Goal: Task Accomplishment & Management: Manage account settings

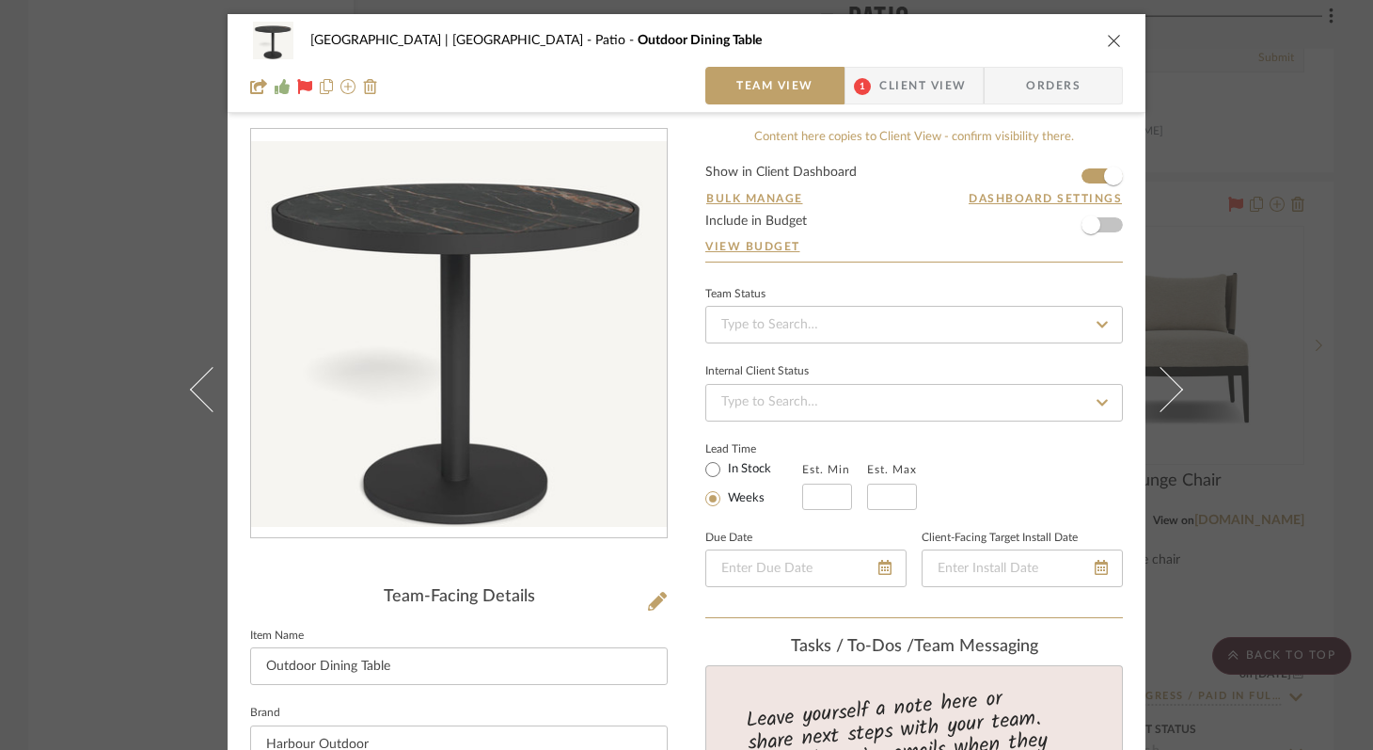
scroll to position [826, 0]
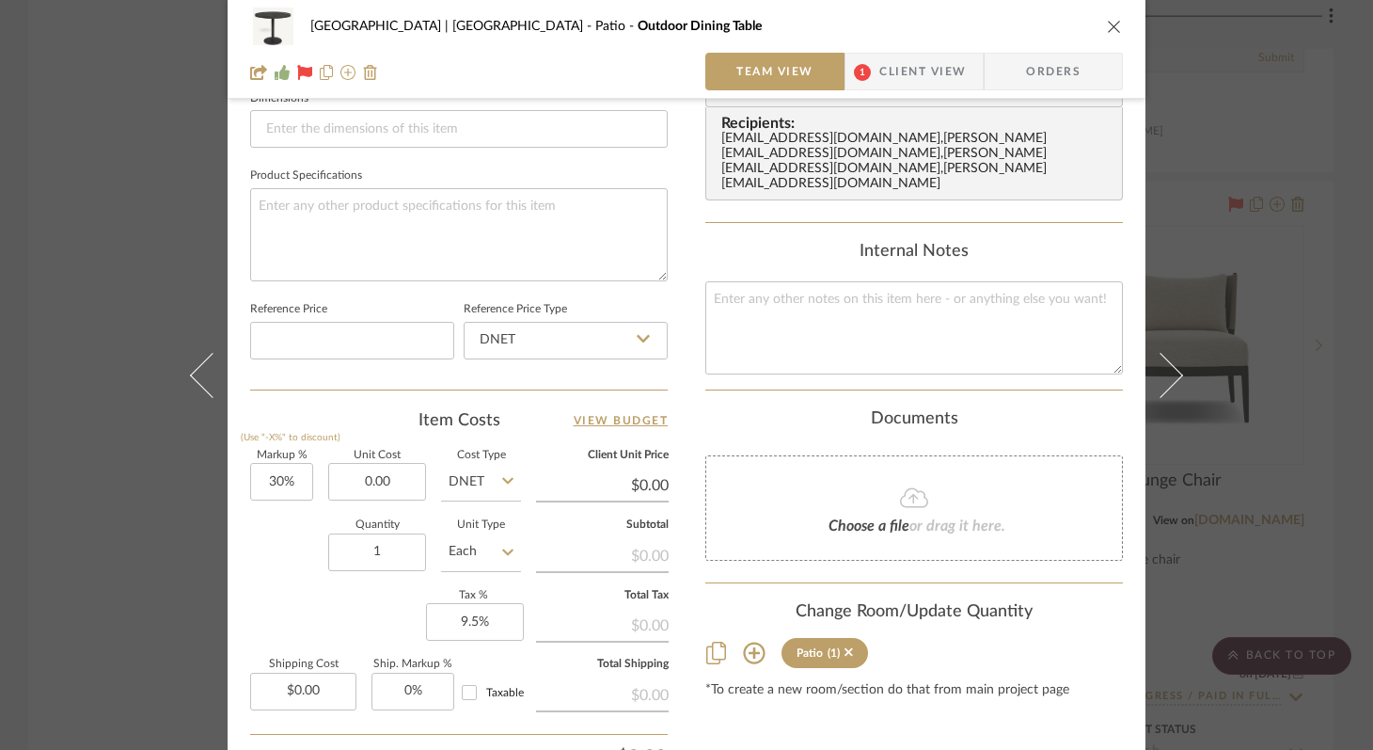
type input "$0.00"
click at [1107, 24] on icon "close" at bounding box center [1114, 26] width 15 height 15
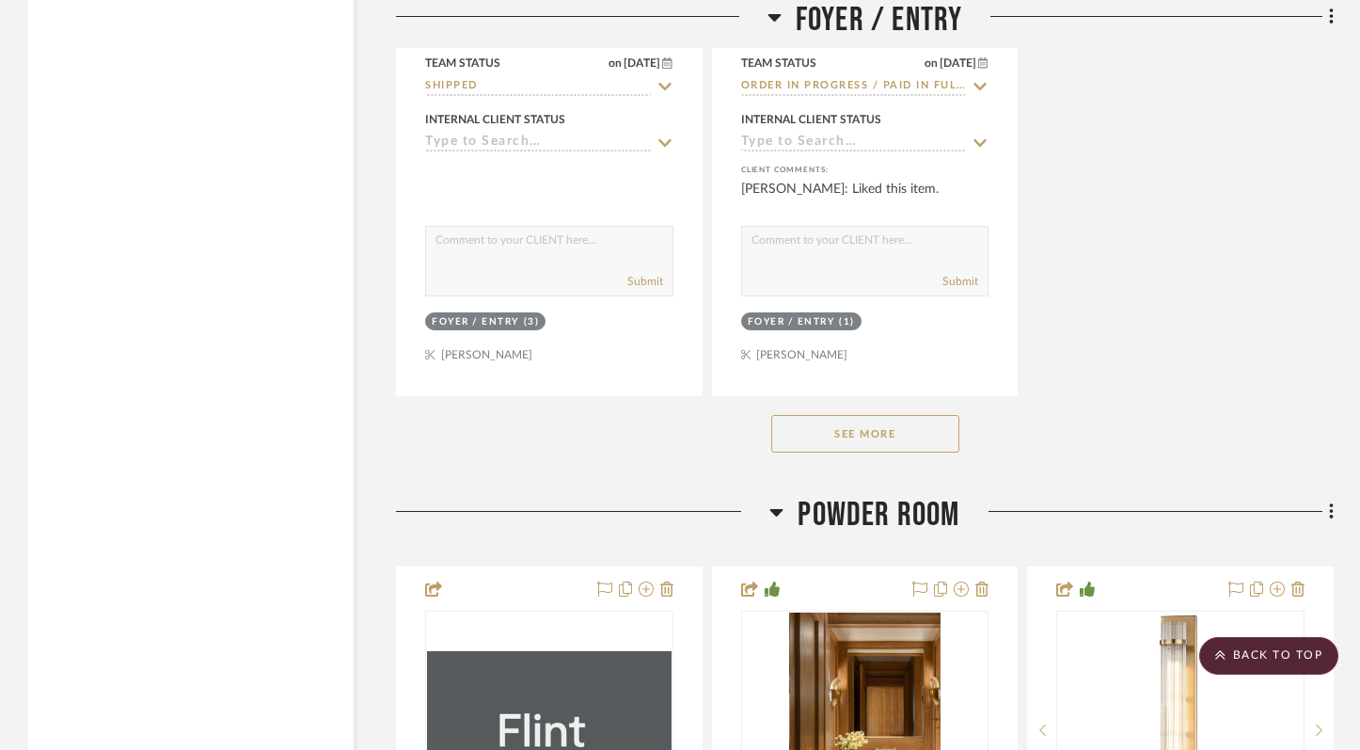
scroll to position [8050, 0]
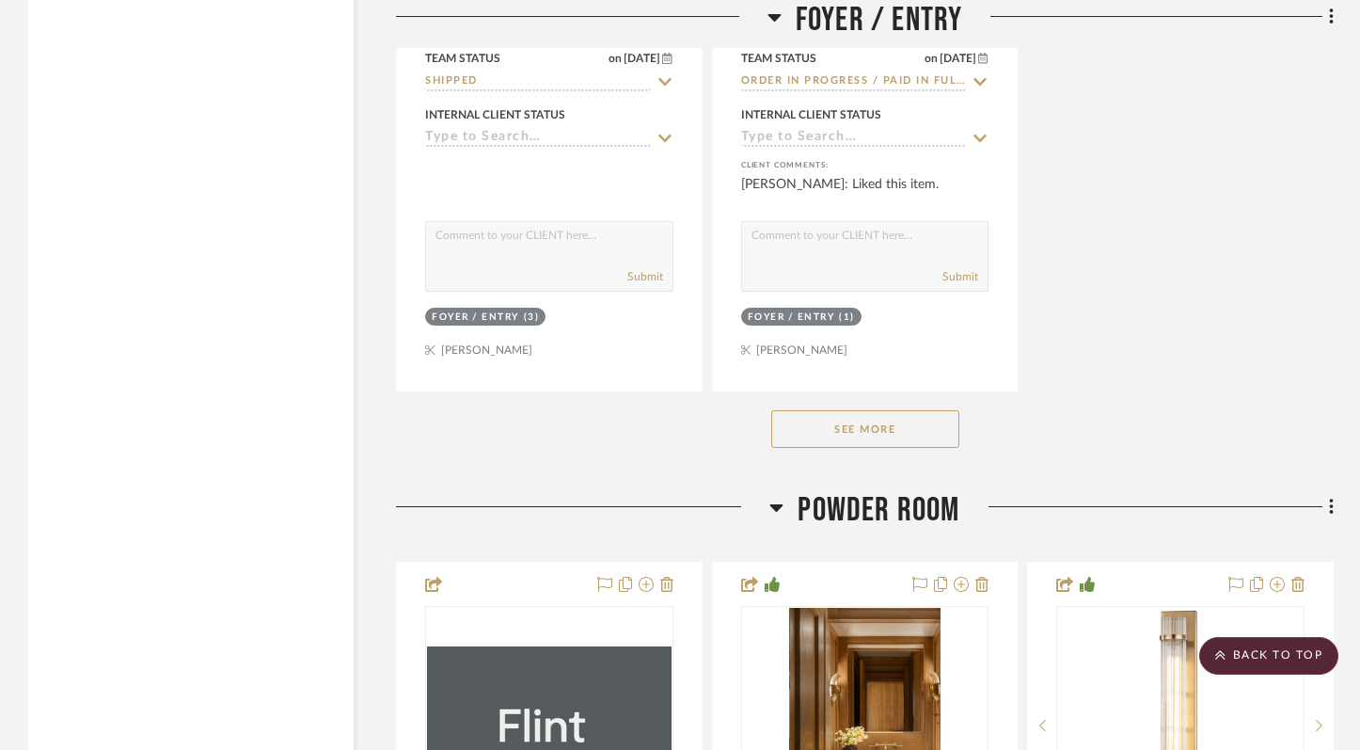
click at [933, 423] on button "See More" at bounding box center [865, 429] width 188 height 38
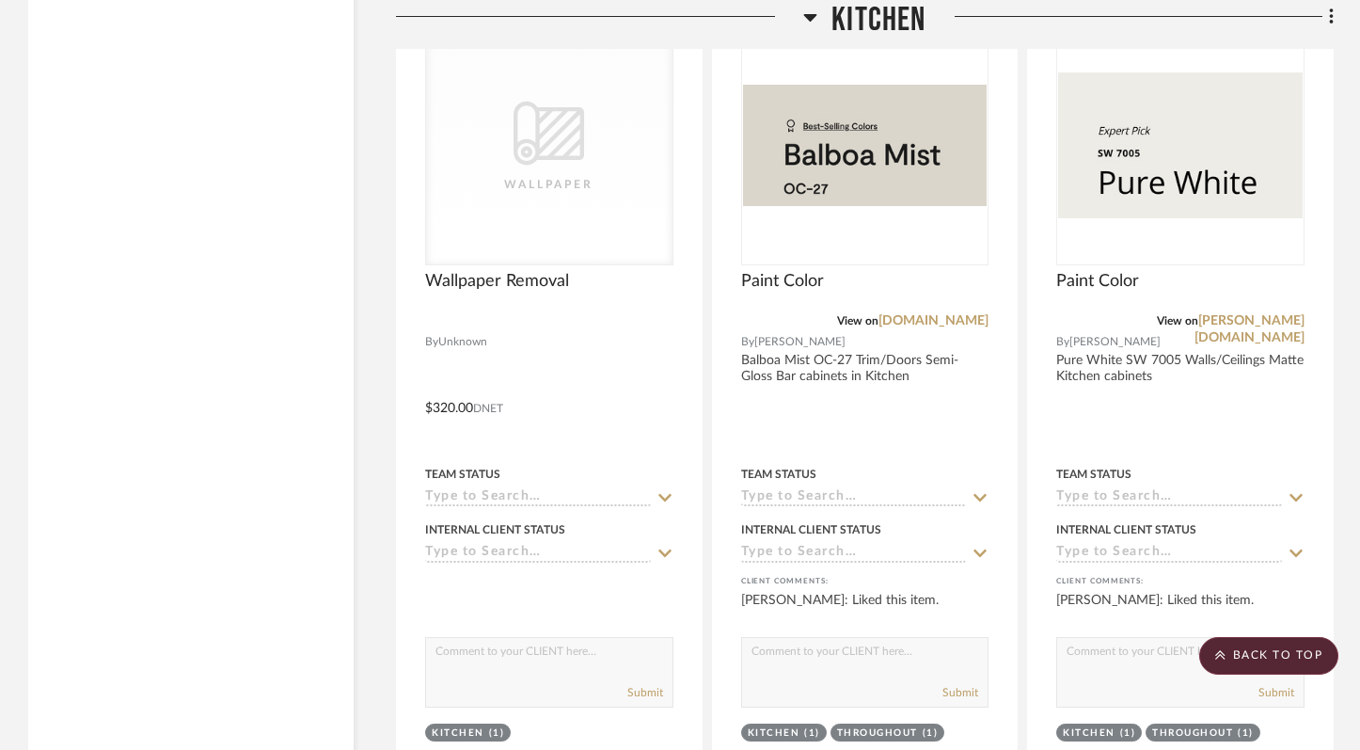
scroll to position [12242, 0]
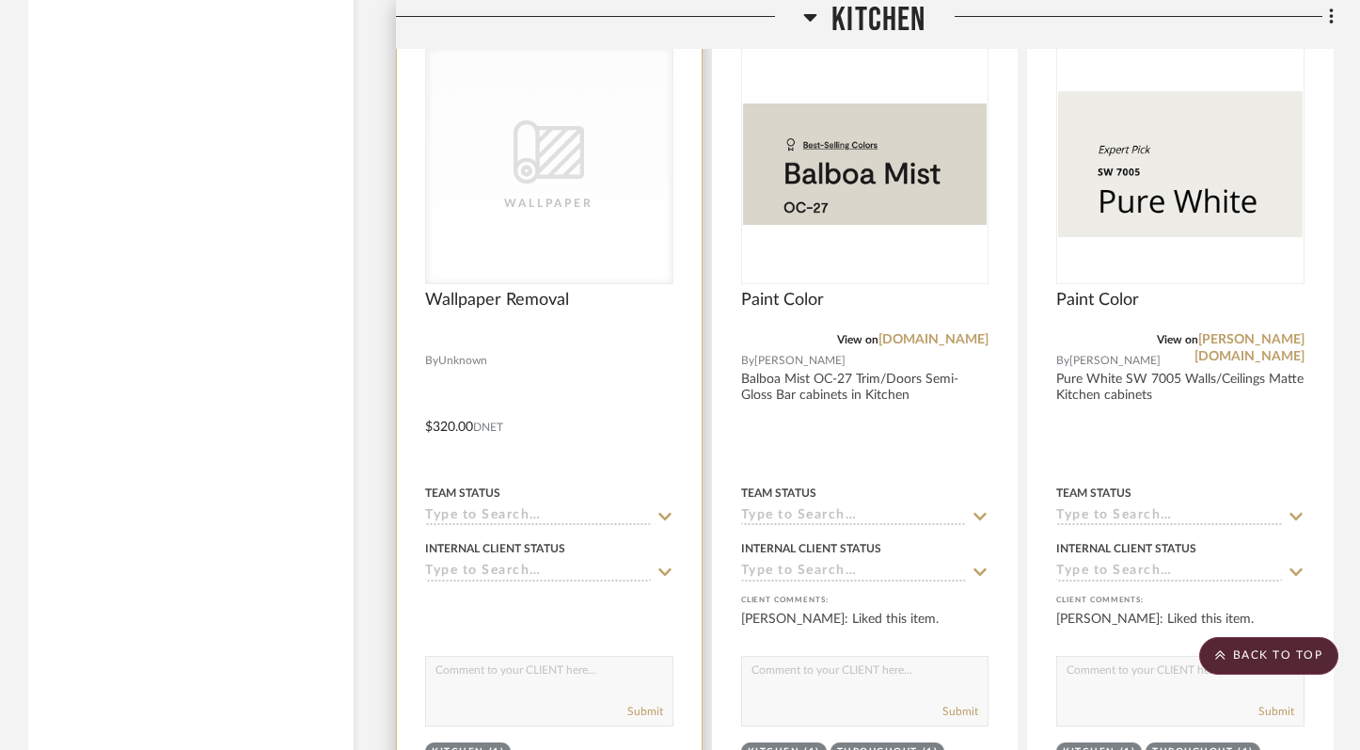
click at [674, 494] on div at bounding box center [549, 413] width 305 height 823
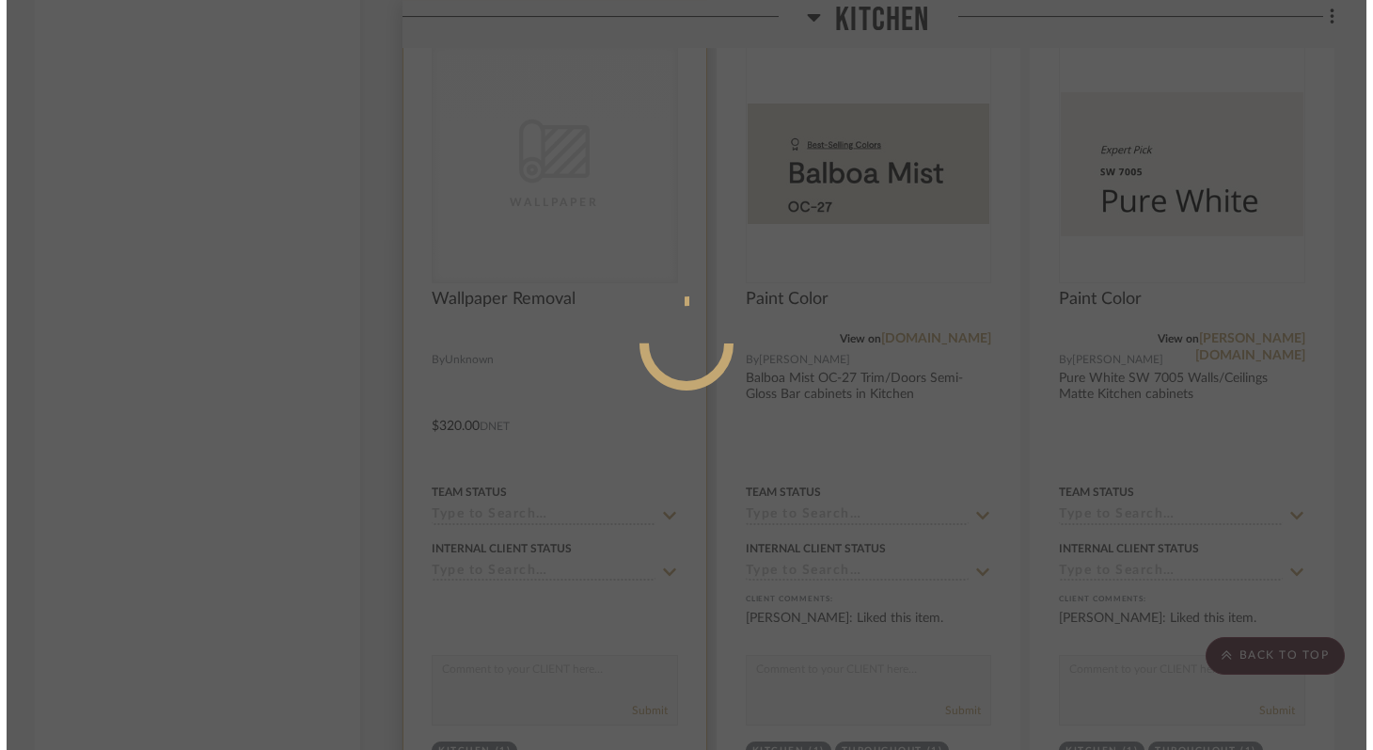
scroll to position [0, 0]
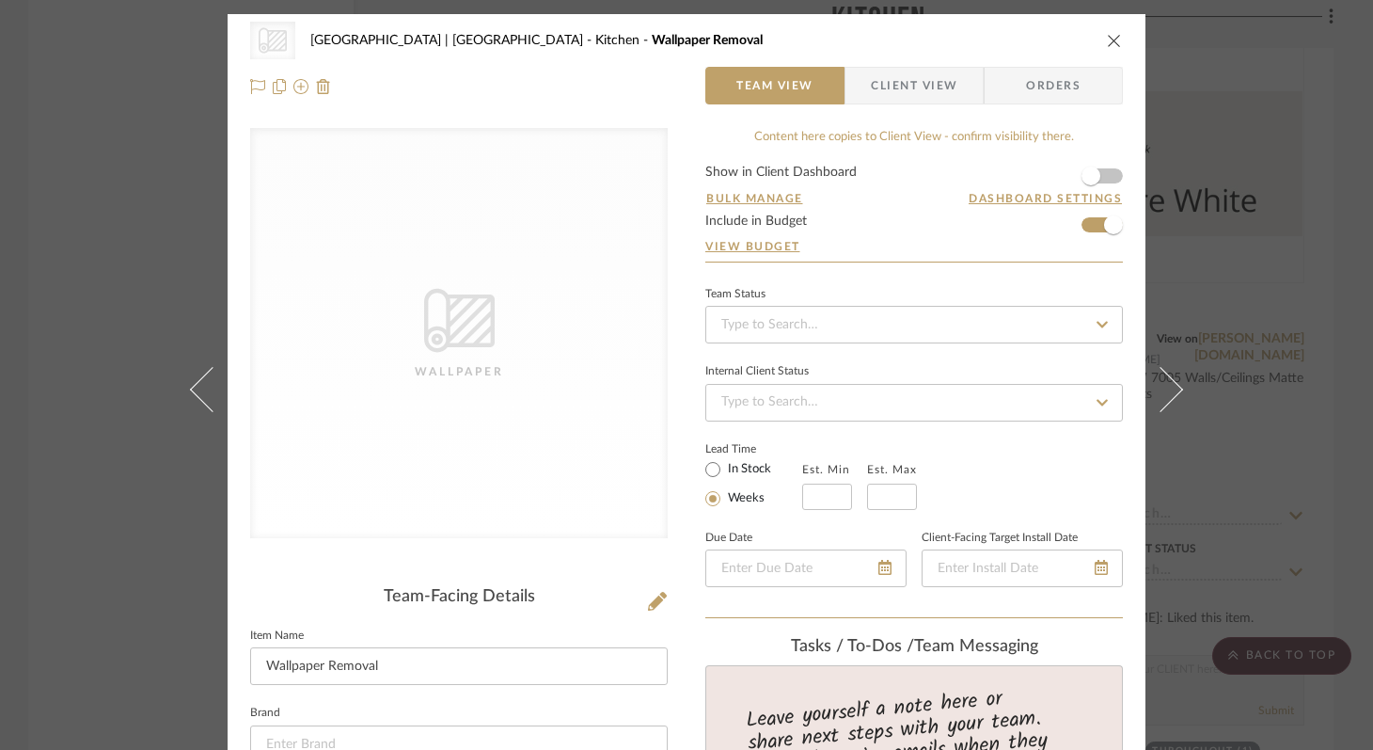
click at [1097, 39] on div "CategoryIconWallcovering Created with Sketch. Wallpaper [GEOGRAPHIC_DATA] | [GE…" at bounding box center [686, 41] width 873 height 38
click at [1107, 39] on icon "close" at bounding box center [1114, 40] width 15 height 15
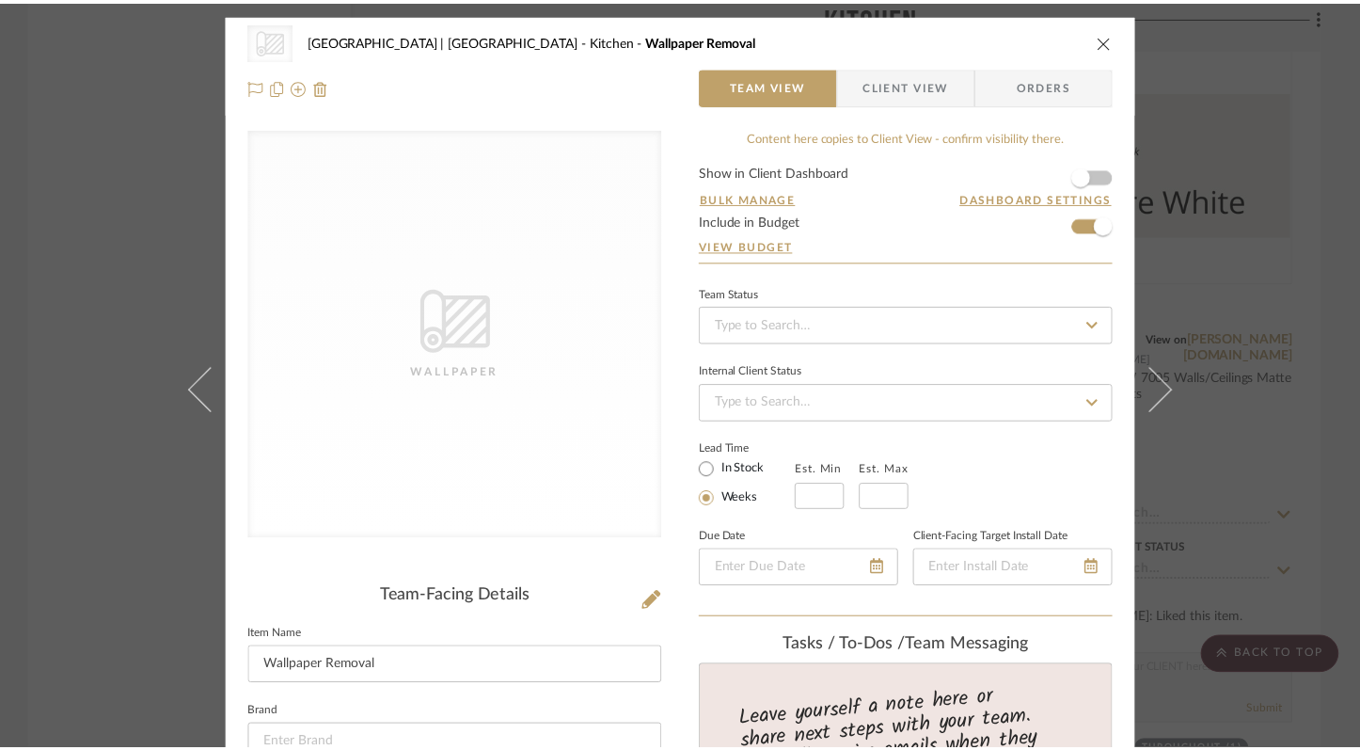
scroll to position [12242, 0]
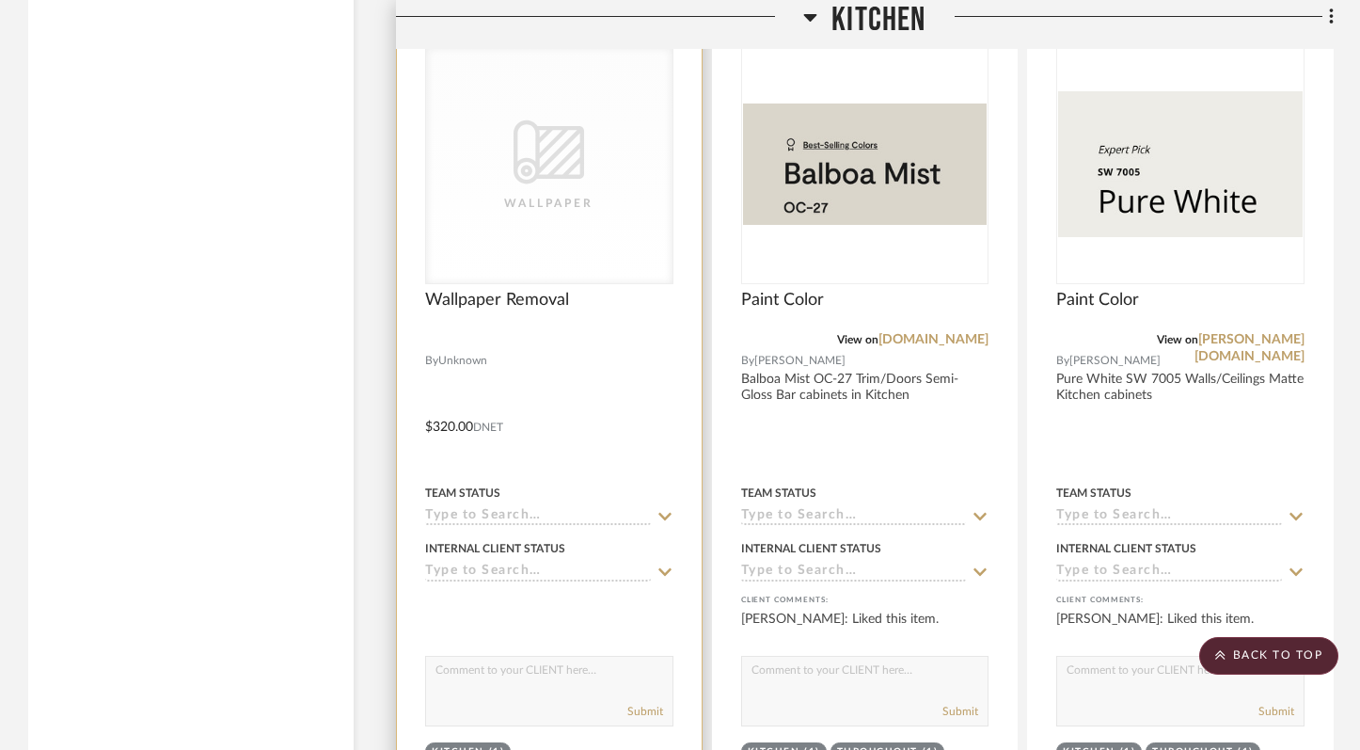
click at [660, 513] on icon at bounding box center [664, 517] width 13 height 8
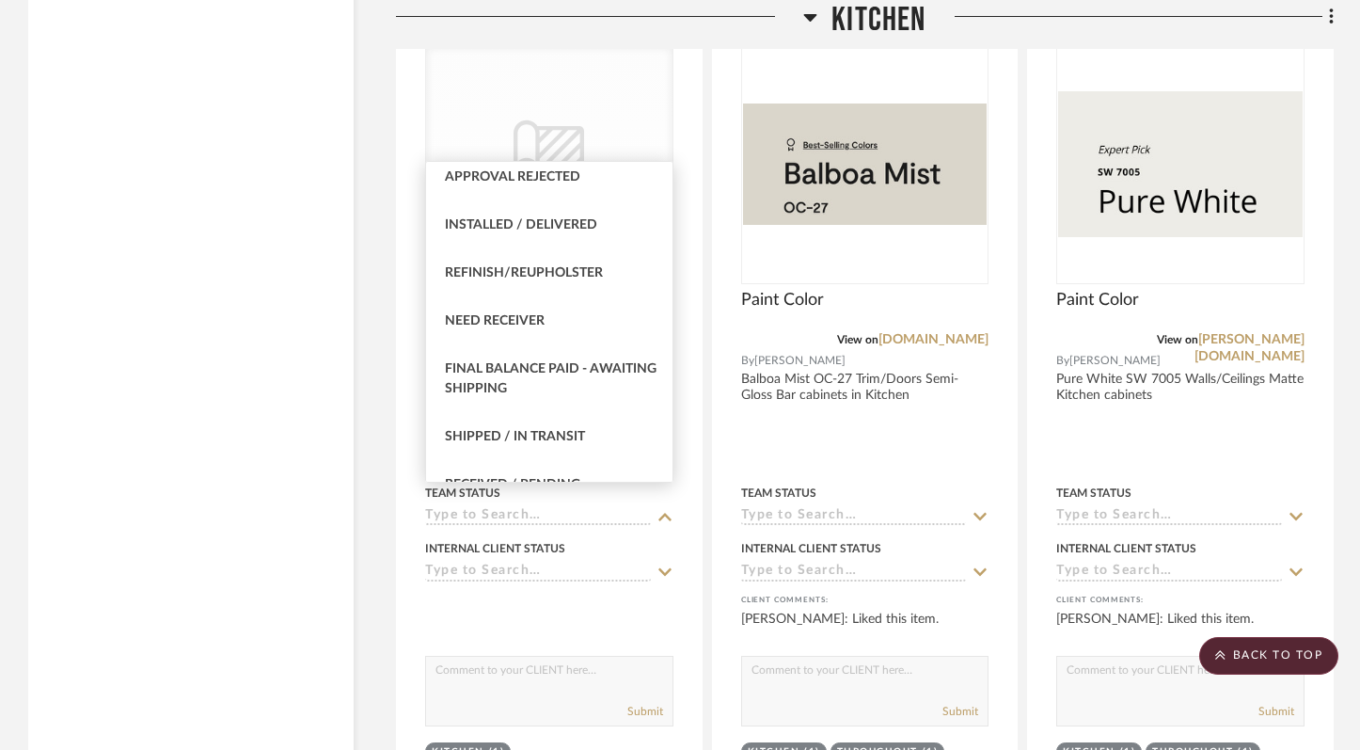
scroll to position [2878, 0]
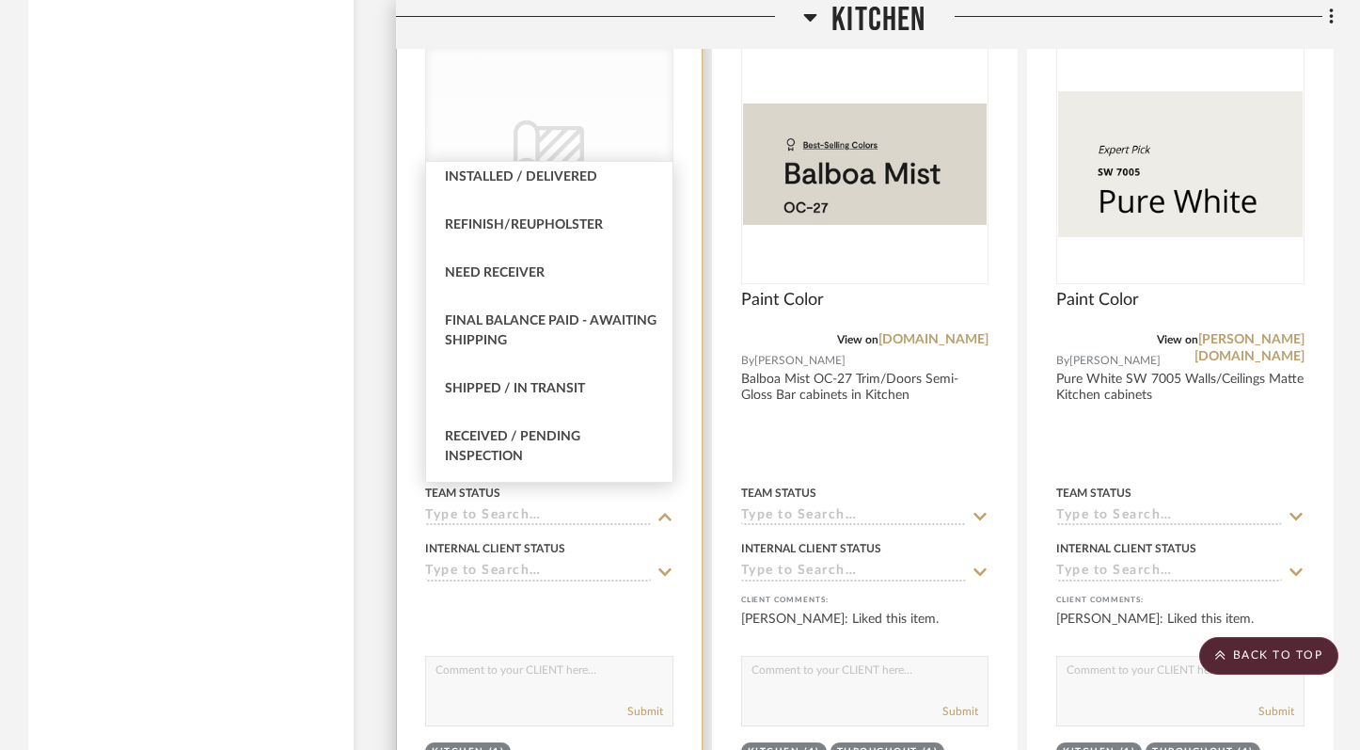
click at [689, 484] on div at bounding box center [549, 413] width 305 height 823
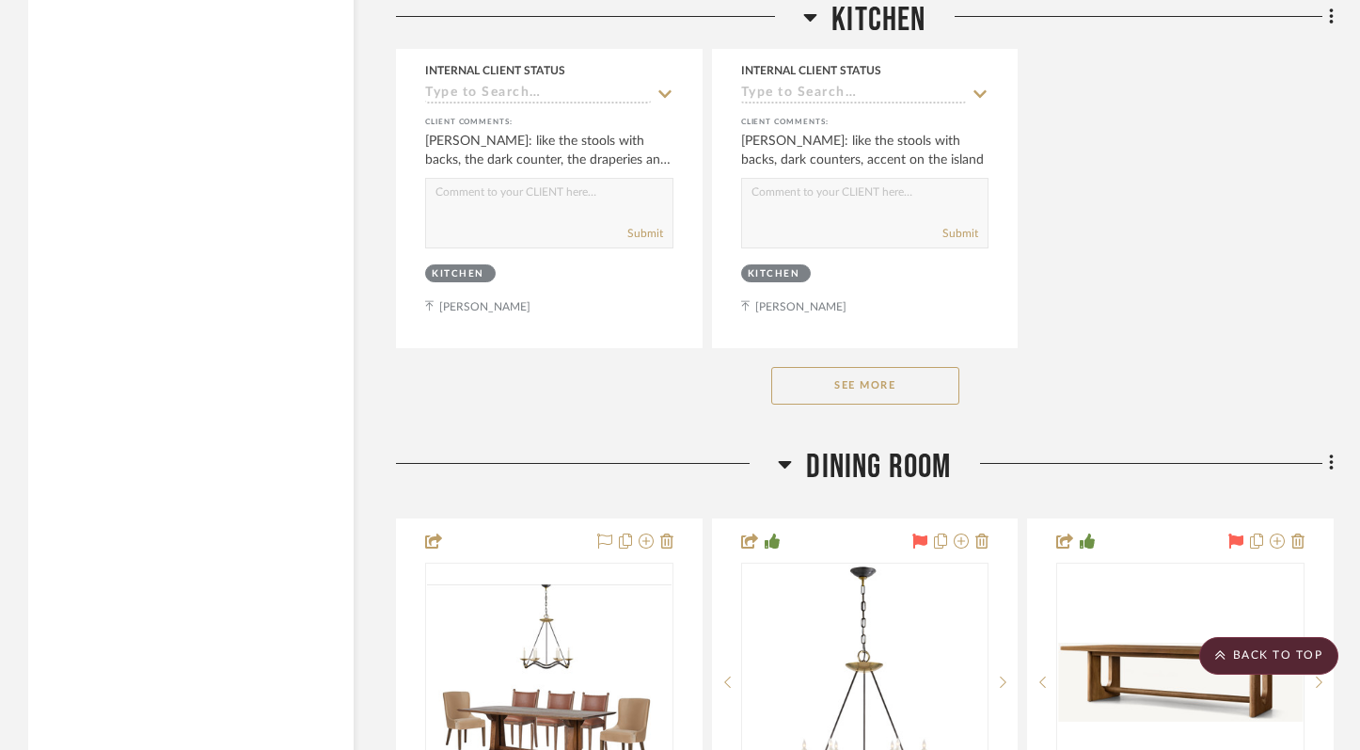
scroll to position [14425, 0]
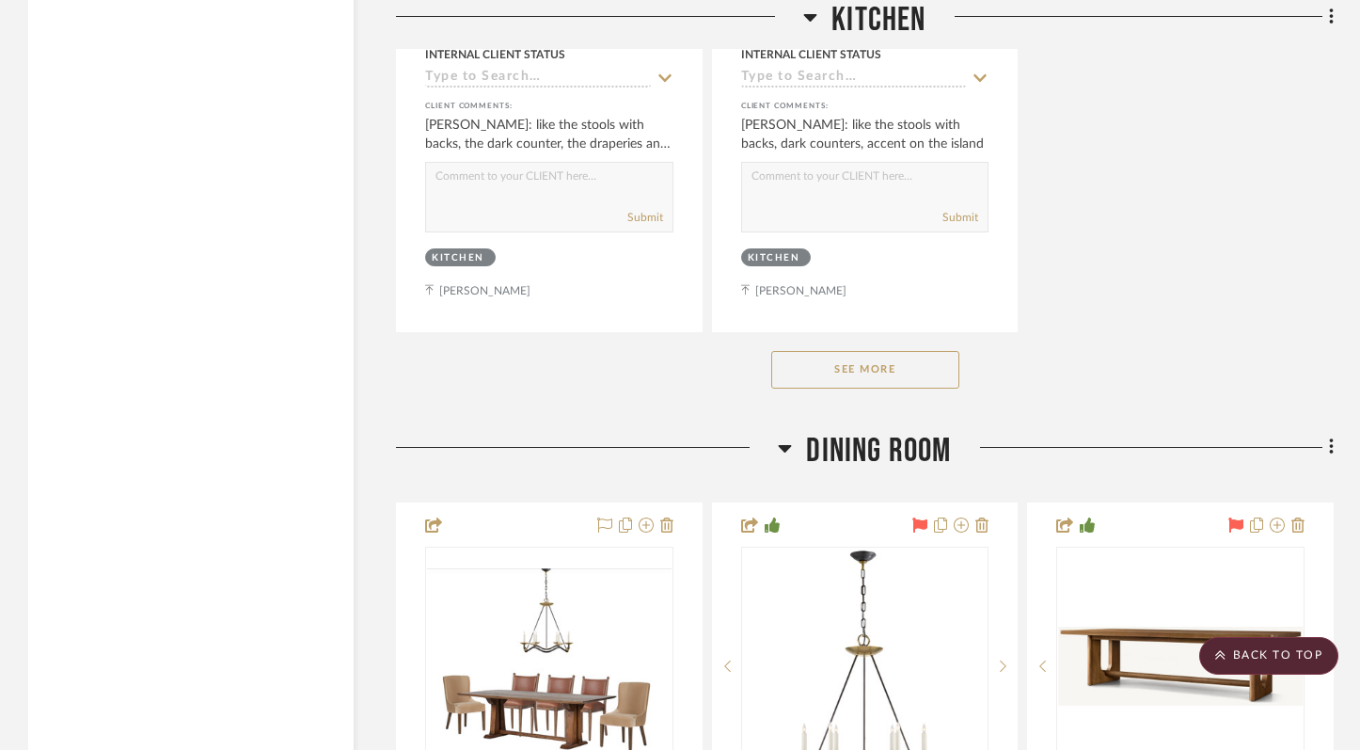
click at [895, 351] on button "See More" at bounding box center [865, 370] width 188 height 38
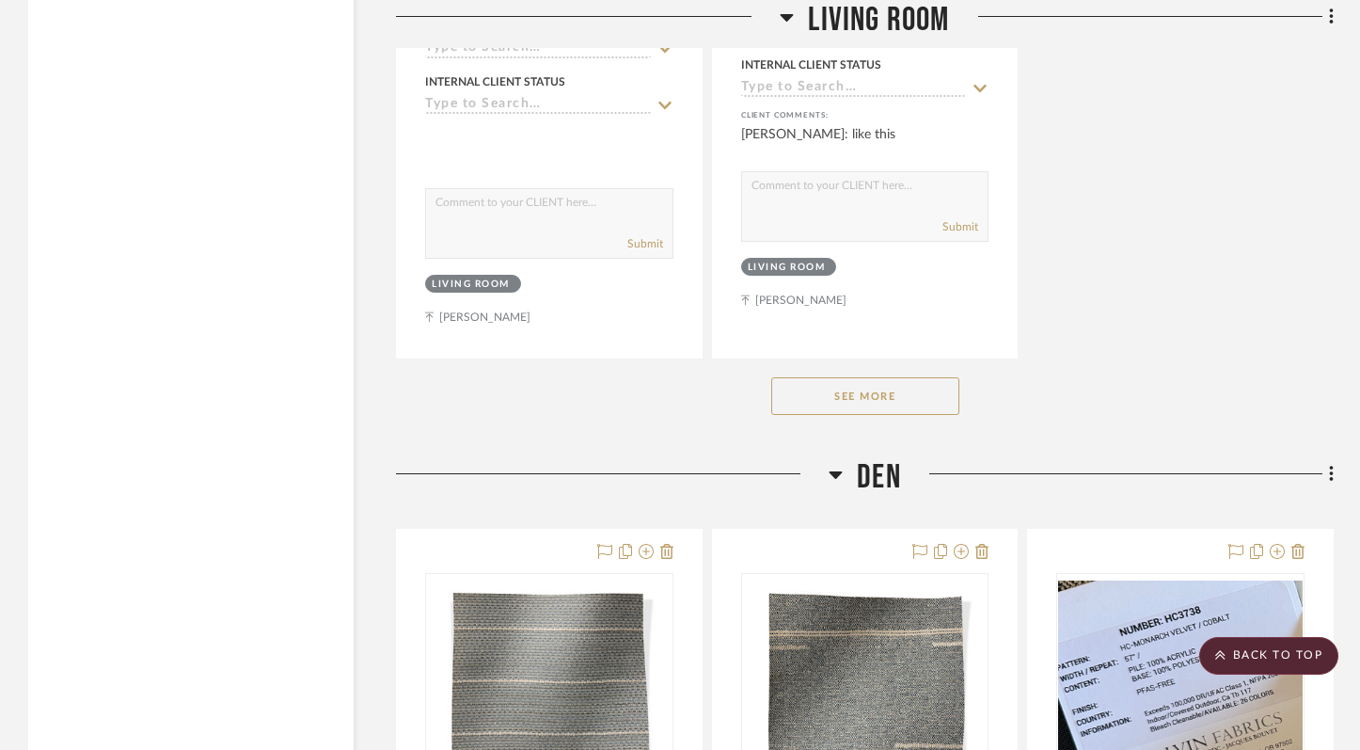
scroll to position [20591, 0]
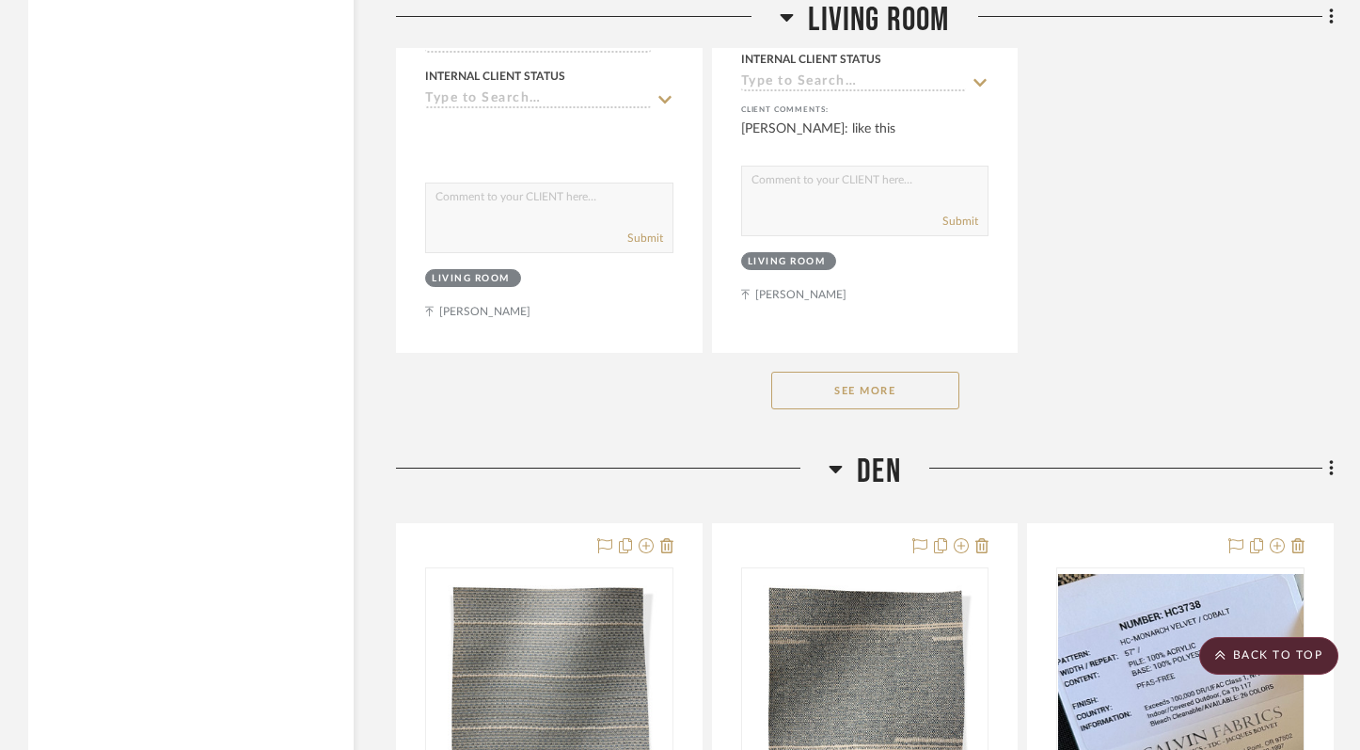
click at [910, 372] on button "See More" at bounding box center [865, 391] width 188 height 38
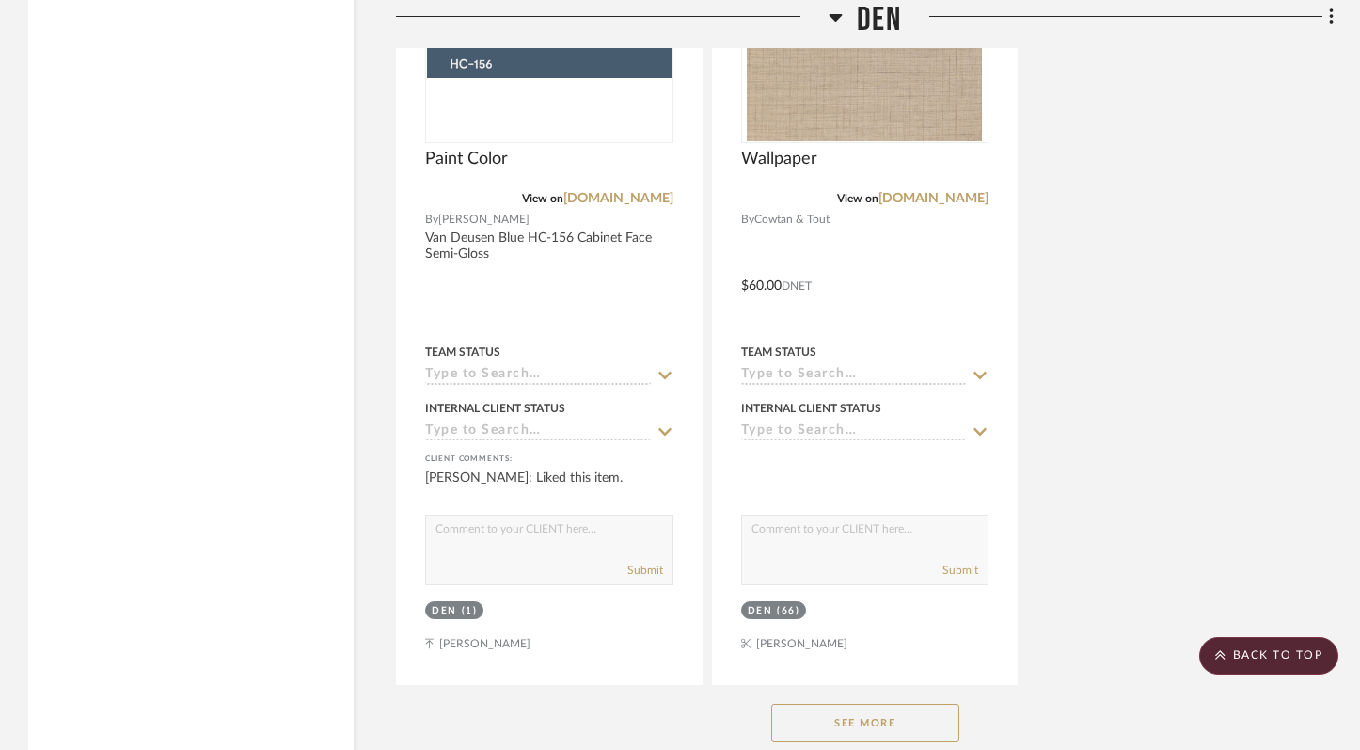
scroll to position [31450, 0]
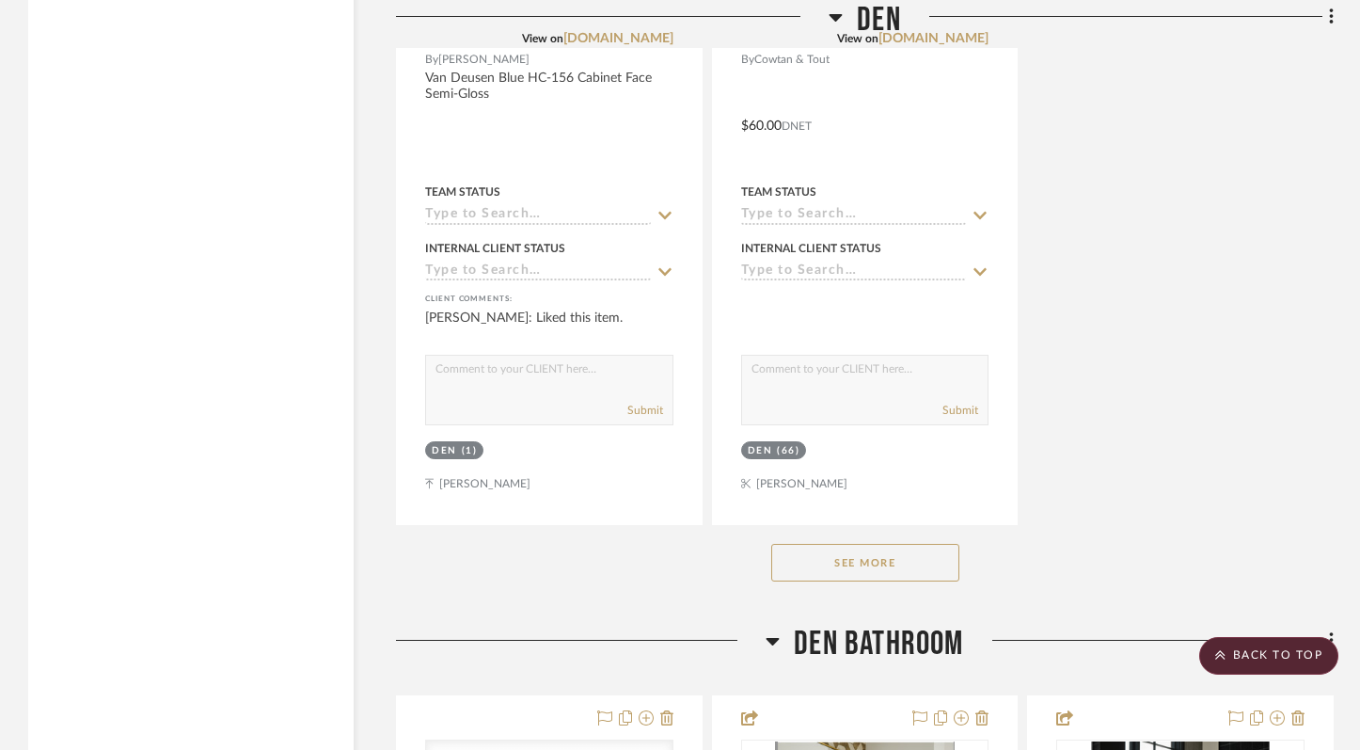
click at [905, 544] on button "See More" at bounding box center [865, 563] width 188 height 38
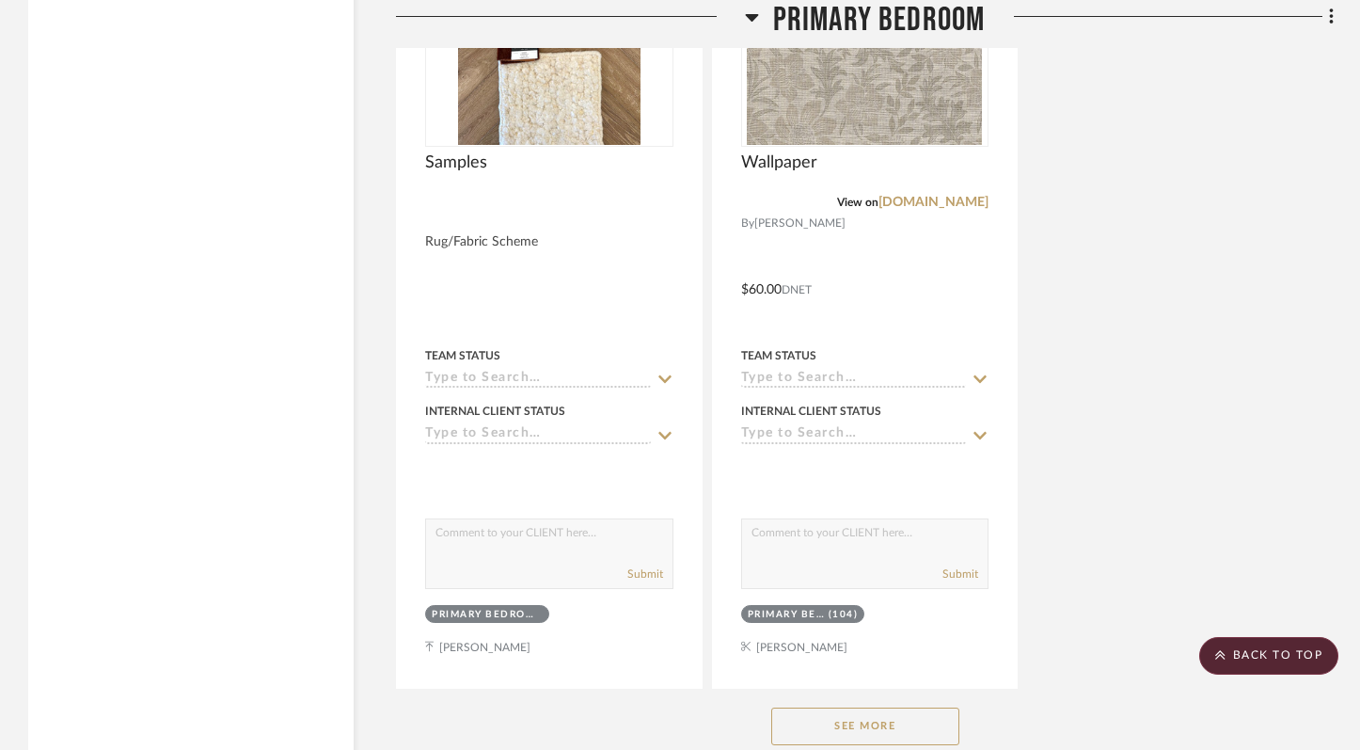
scroll to position [43409, 0]
click at [916, 706] on button "See More" at bounding box center [865, 725] width 188 height 38
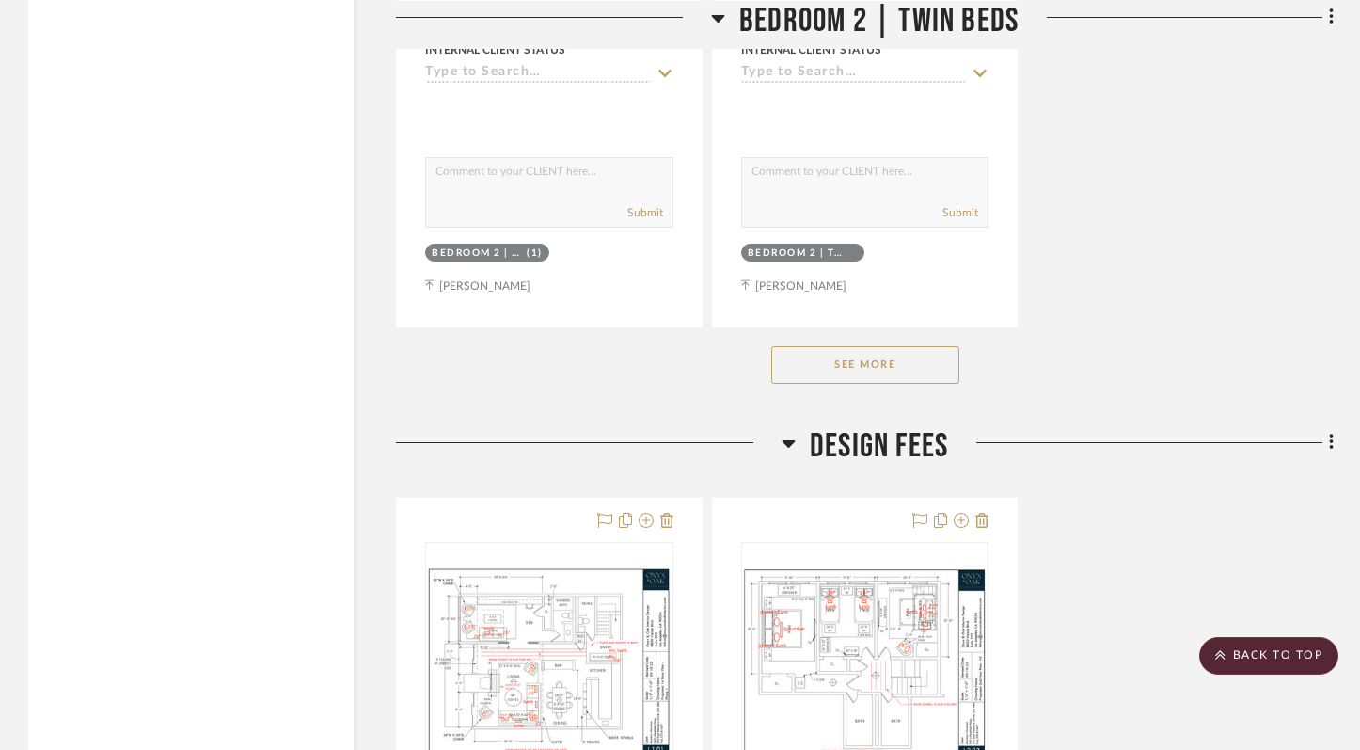
scroll to position [59310, 0]
click at [865, 345] on button "See More" at bounding box center [865, 364] width 188 height 38
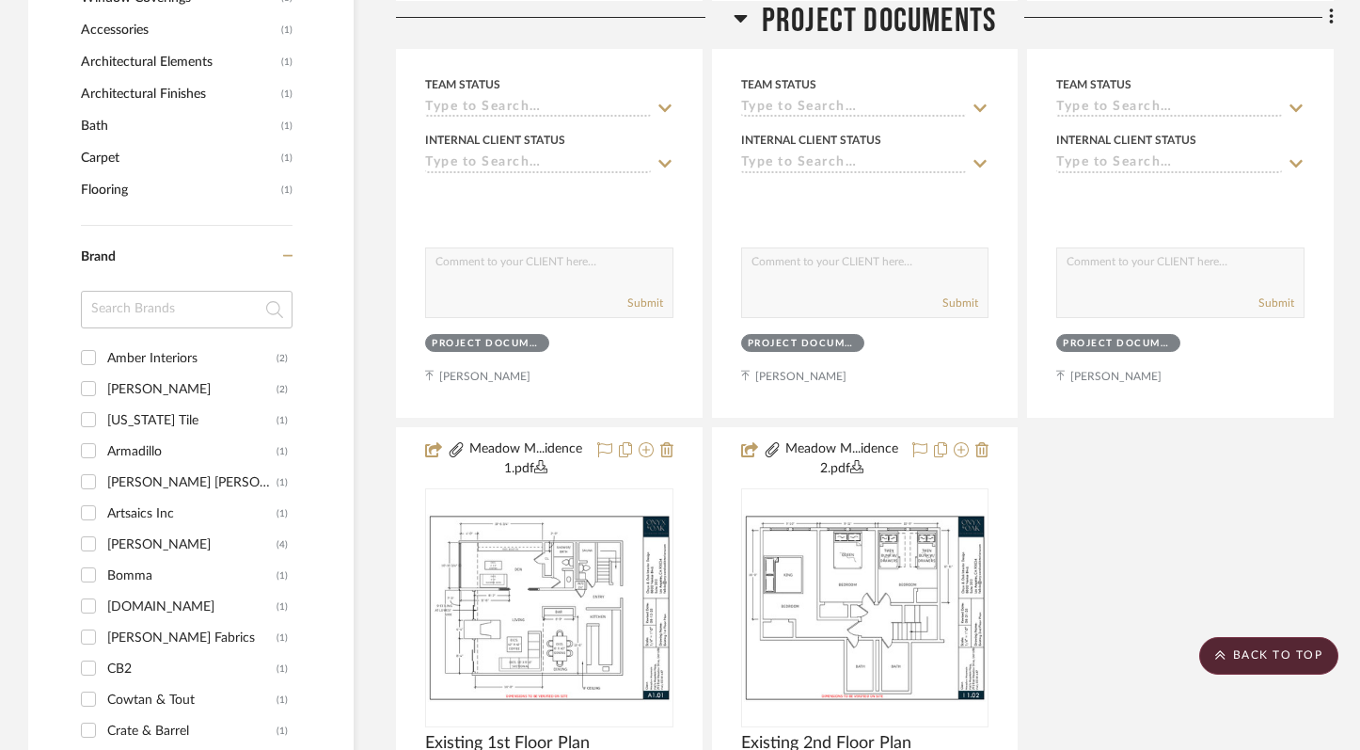
scroll to position [0, 0]
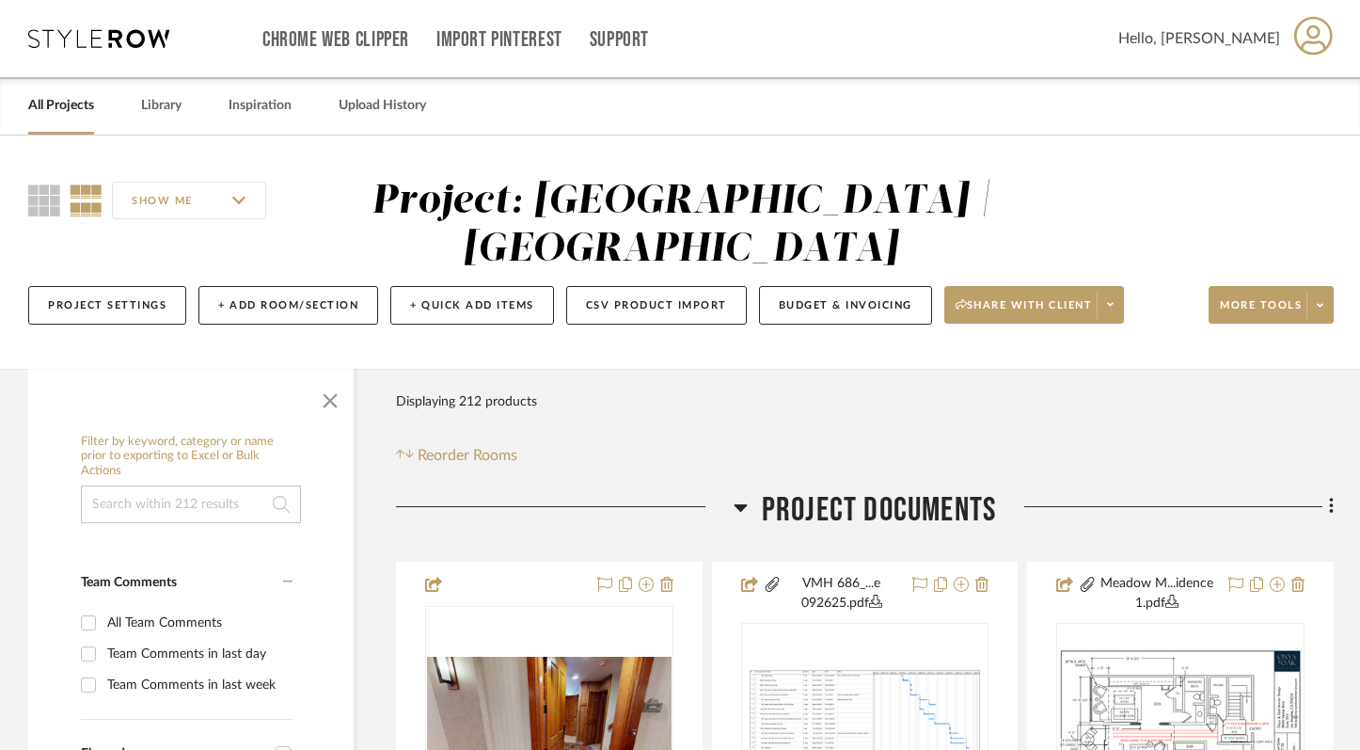
click at [168, 496] on input at bounding box center [191, 504] width 220 height 38
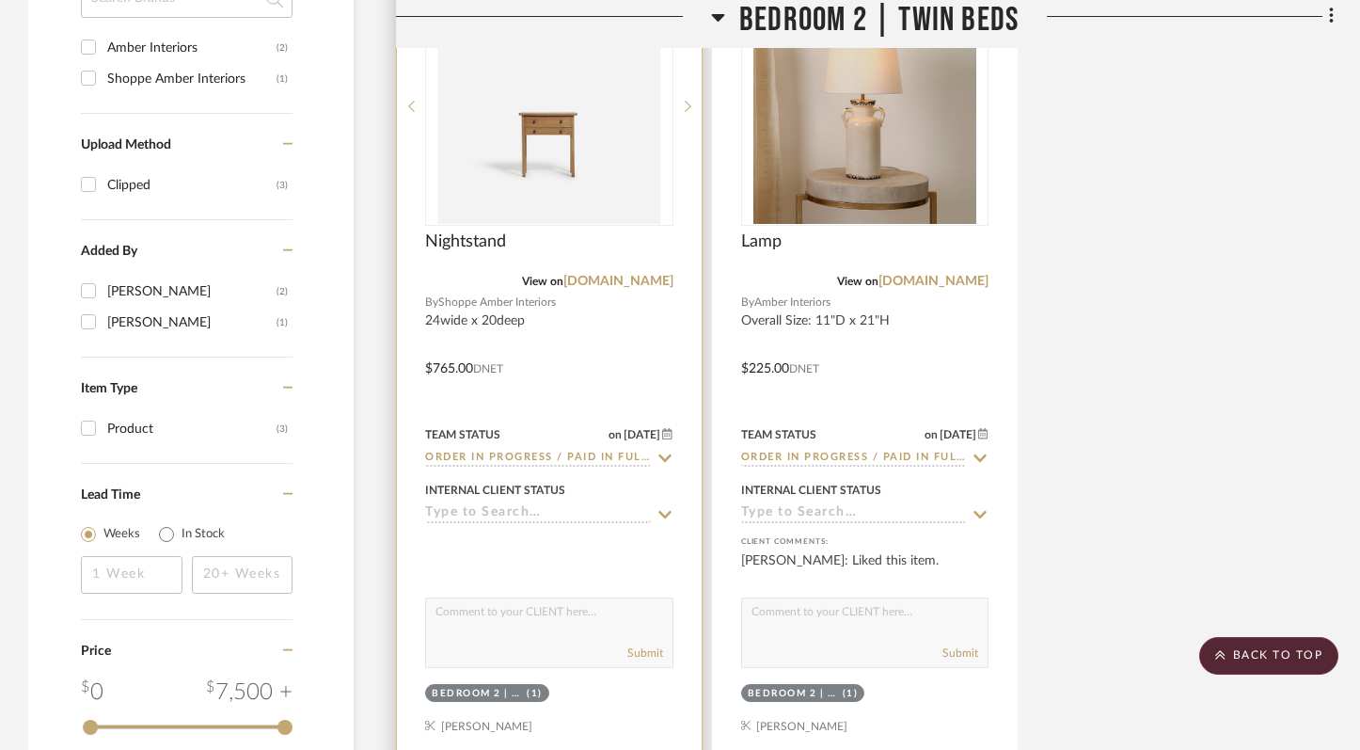
scroll to position [1604, 0]
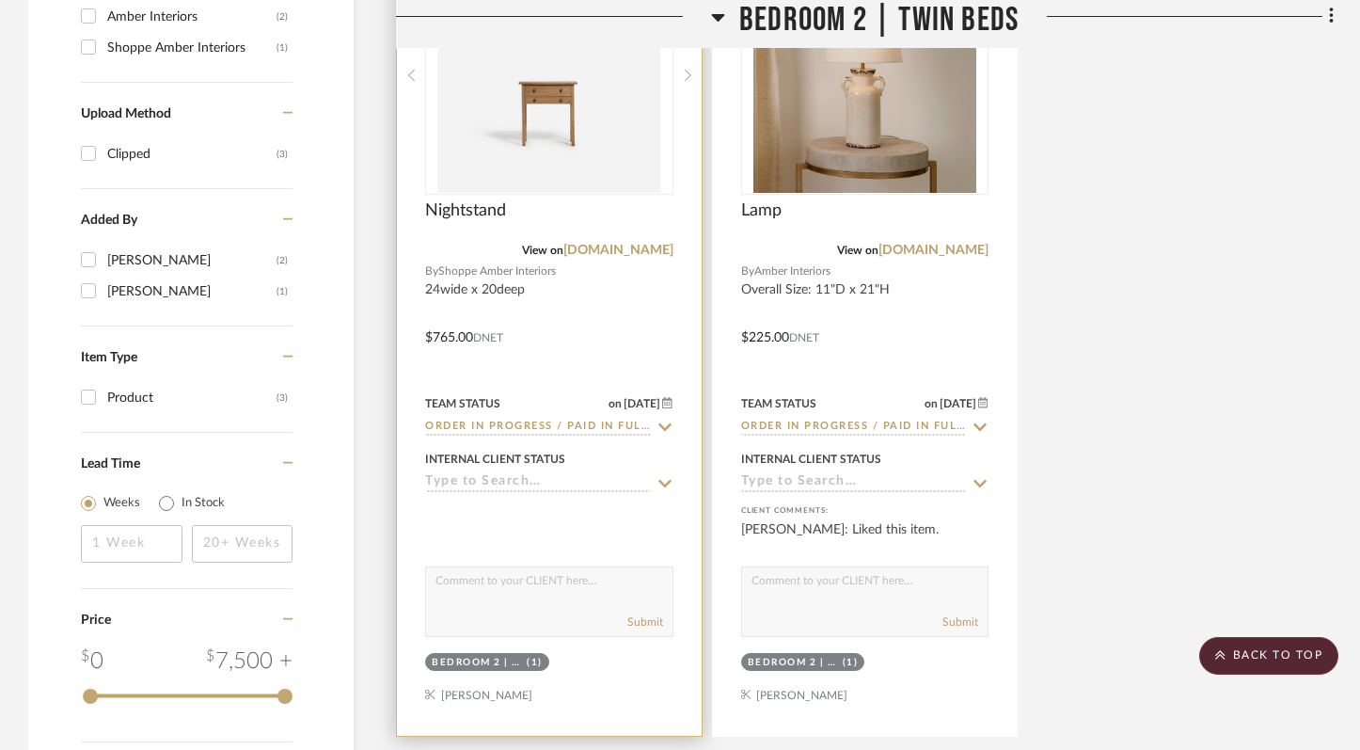
type input "amber"
click at [661, 420] on icon at bounding box center [665, 427] width 17 height 15
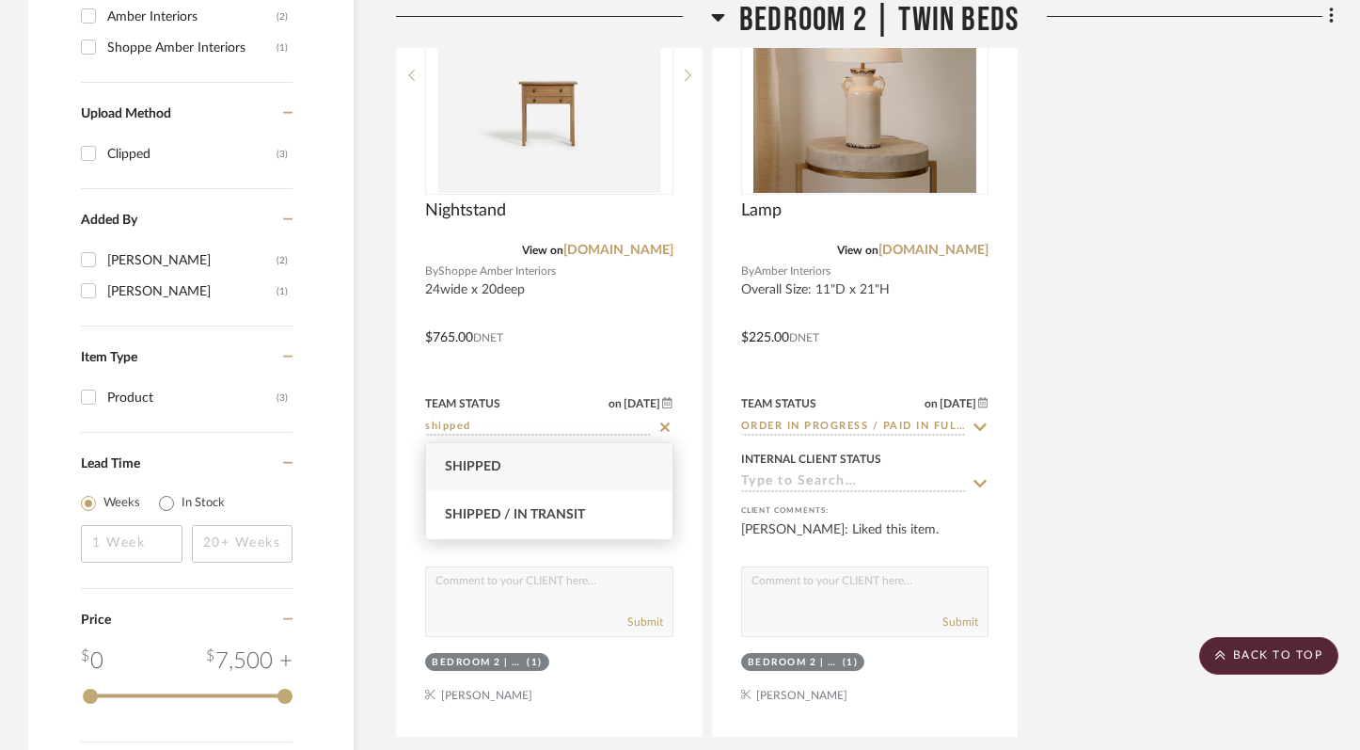
type input "shipped"
click at [505, 462] on div "Shipped" at bounding box center [549, 467] width 246 height 48
type input "[DATE]"
type input "Shipped"
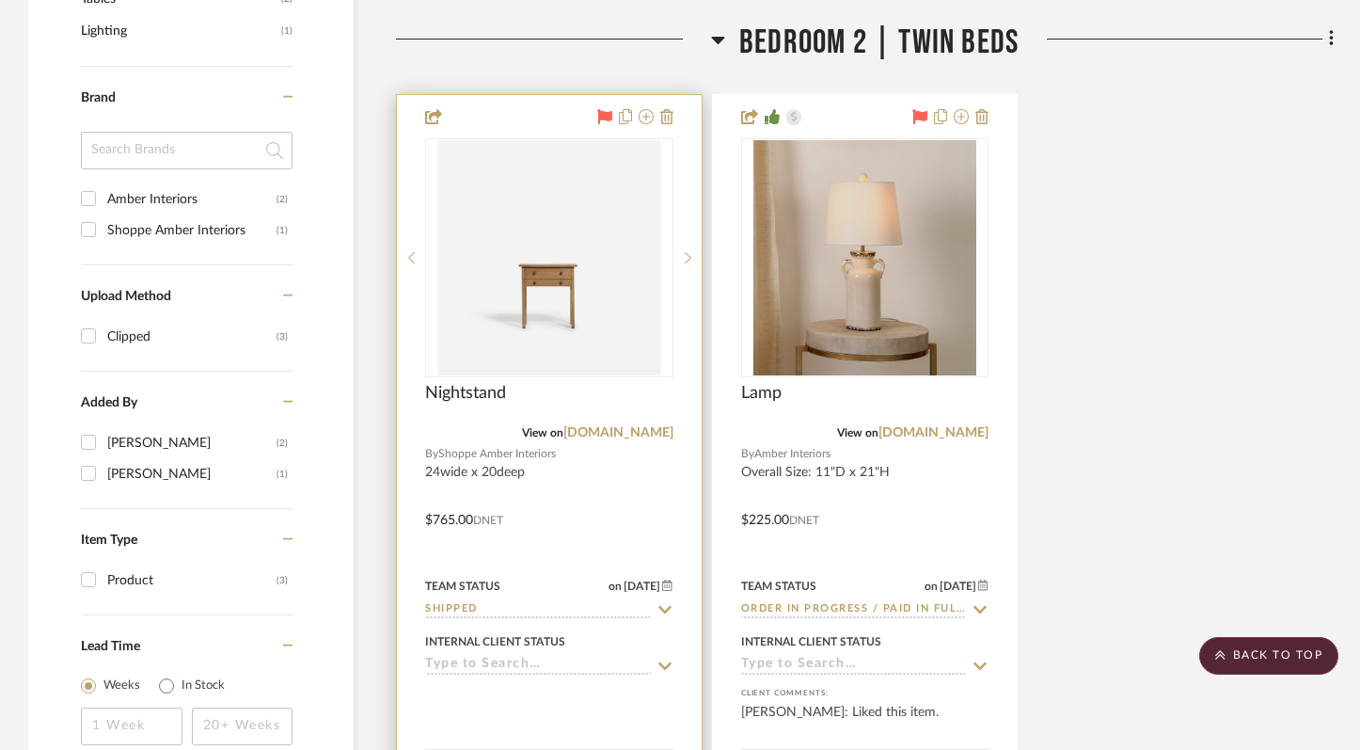
scroll to position [1573, 0]
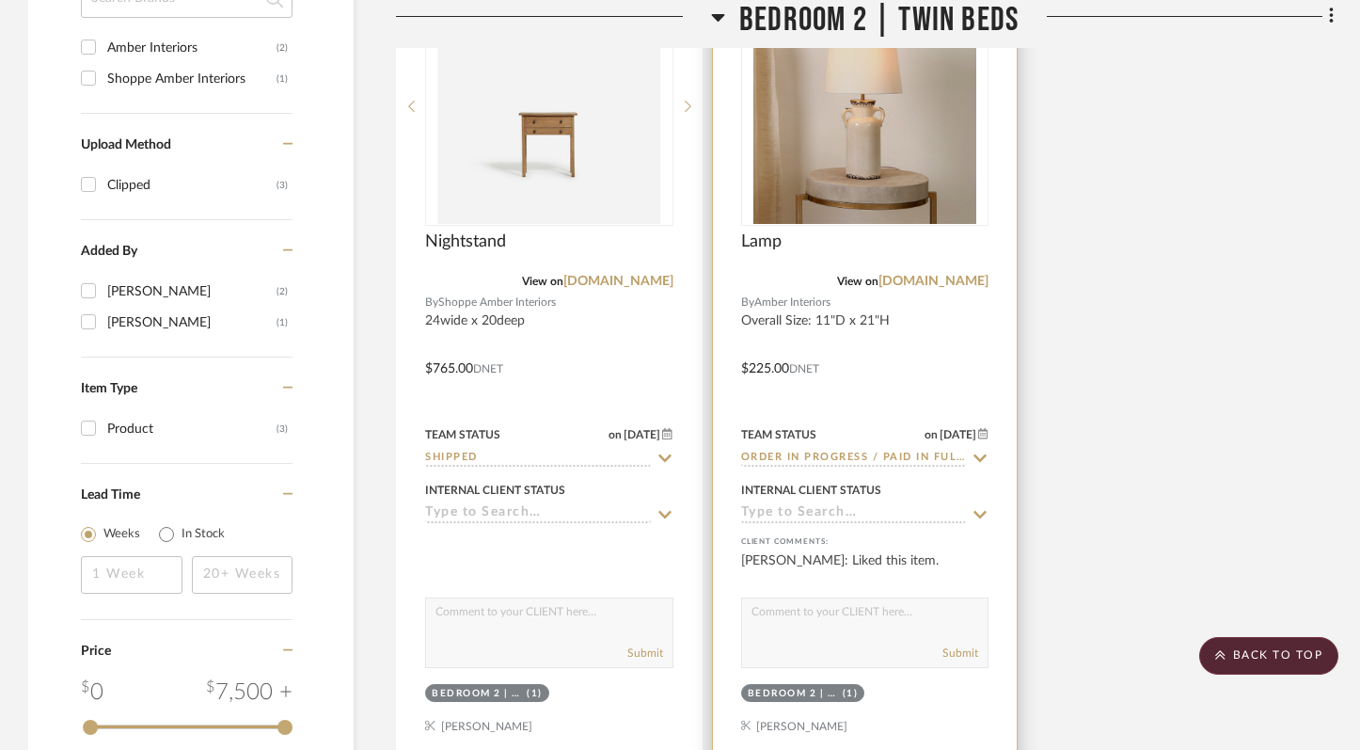
click at [983, 452] on icon at bounding box center [980, 458] width 17 height 15
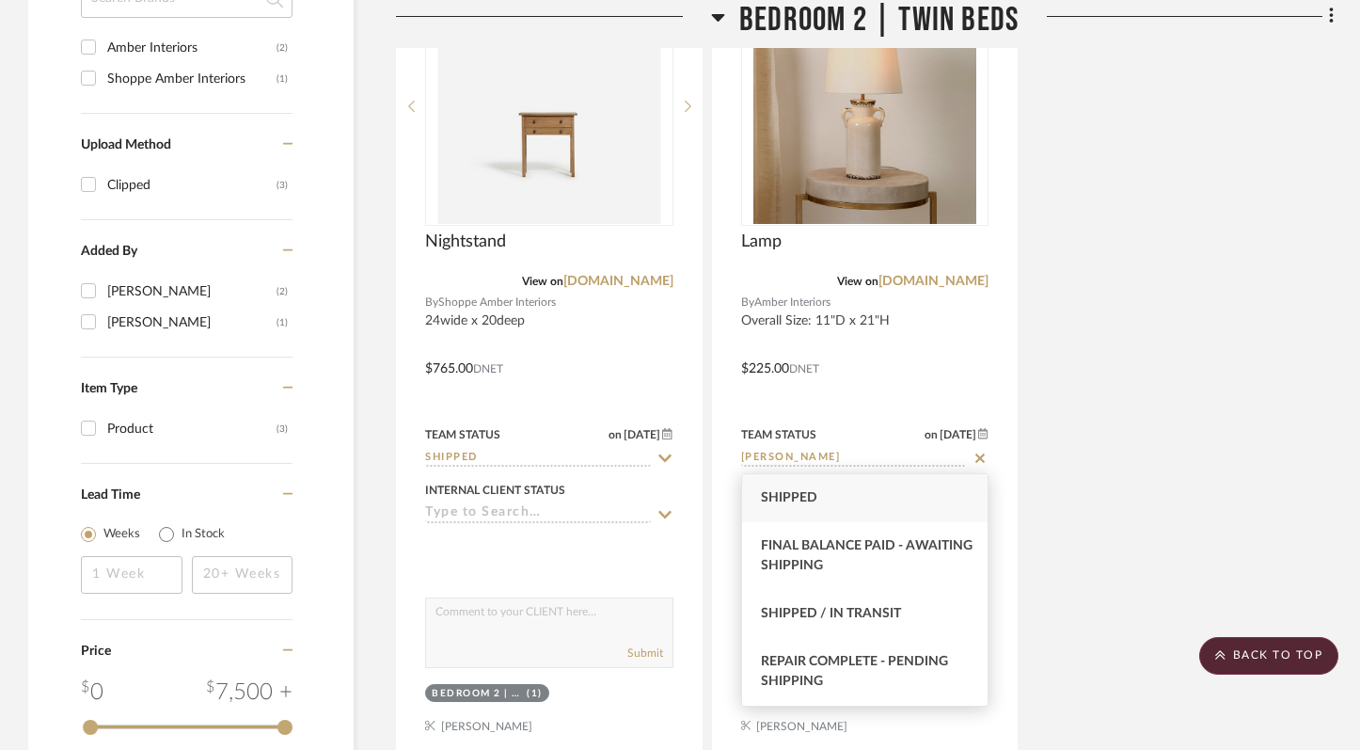
type input "[PERSON_NAME]"
click at [905, 491] on div "Shipped" at bounding box center [865, 498] width 246 height 48
type input "[DATE]"
type input "Shipped"
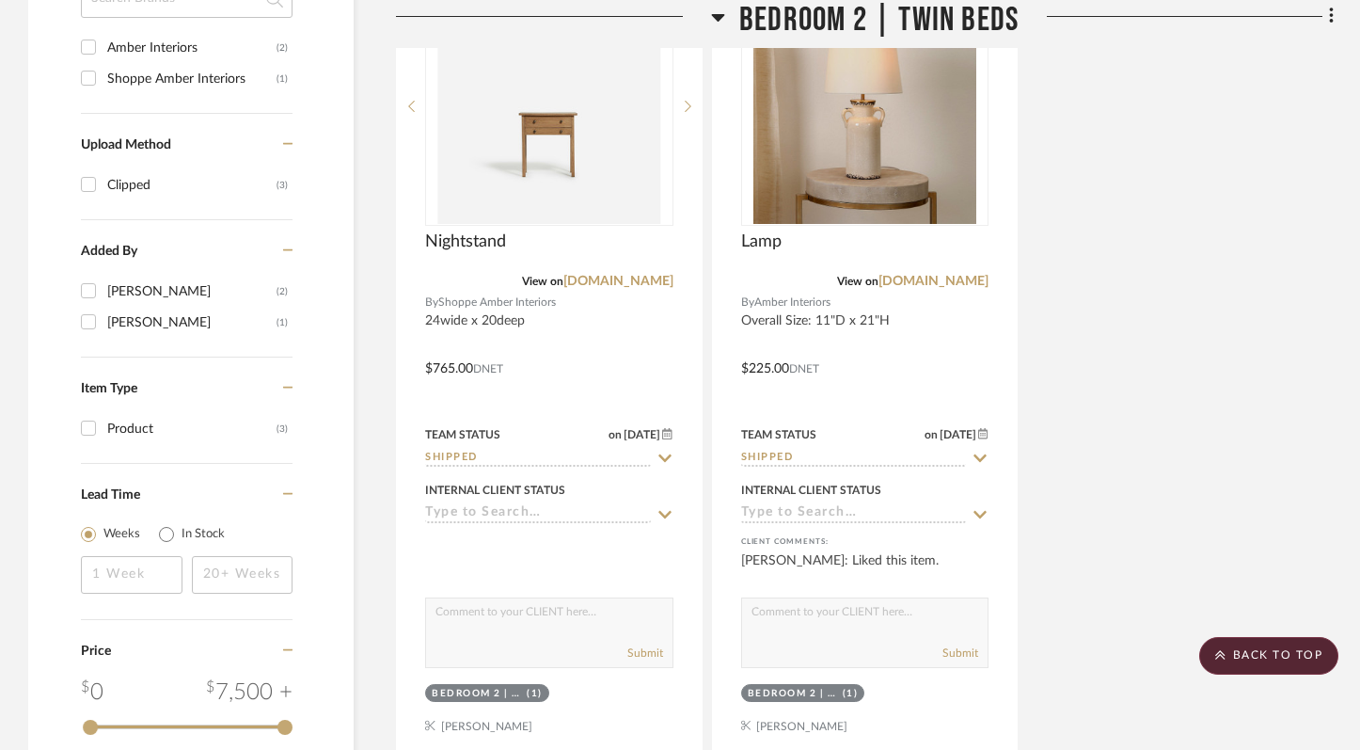
scroll to position [1542, 0]
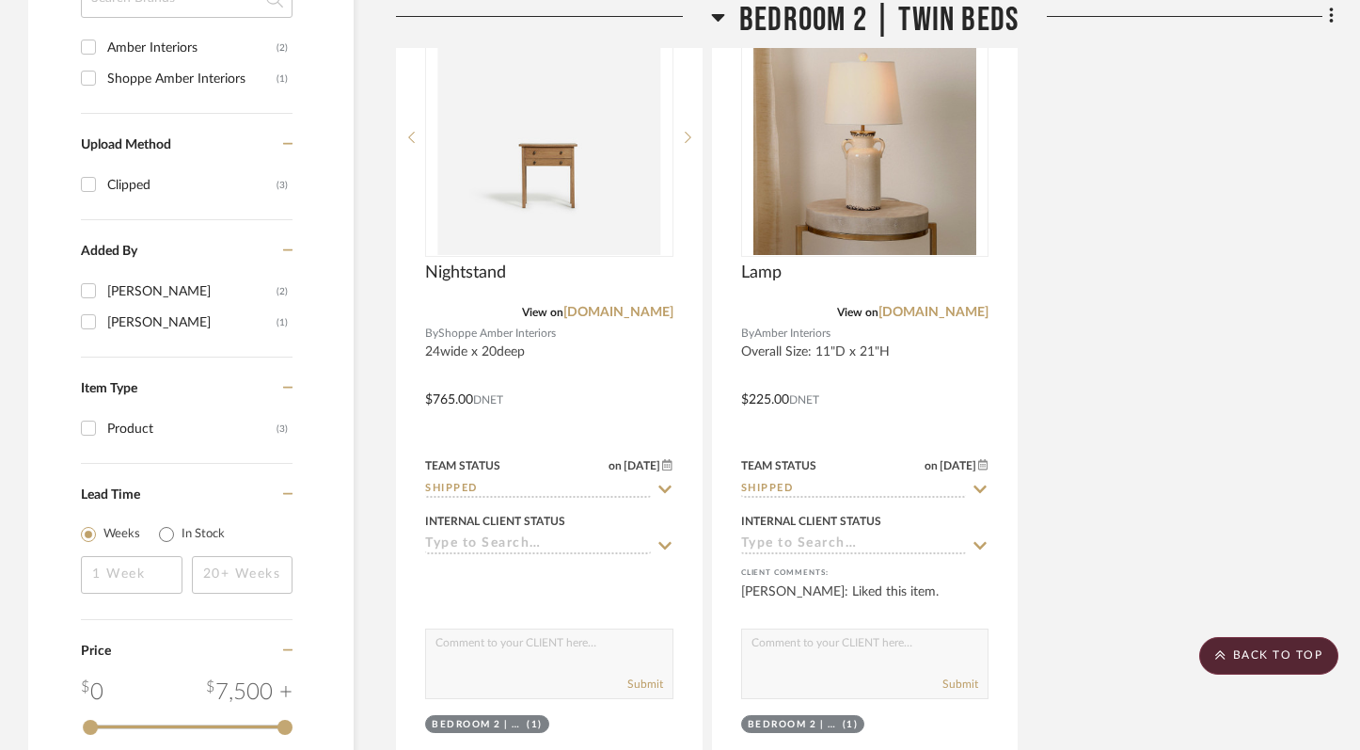
click at [1200, 468] on div "Nightstand View on [DOMAIN_NAME] By Shoppe Amber Interiors 24wide x 20deep $765…" at bounding box center [865, 386] width 938 height 825
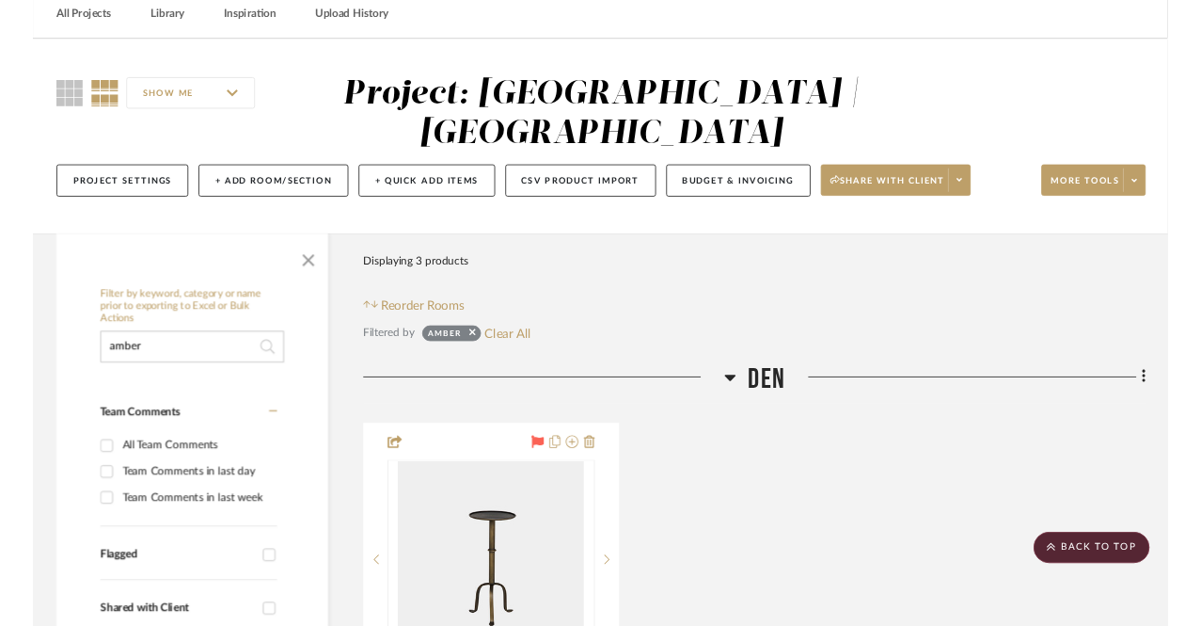
scroll to position [59, 0]
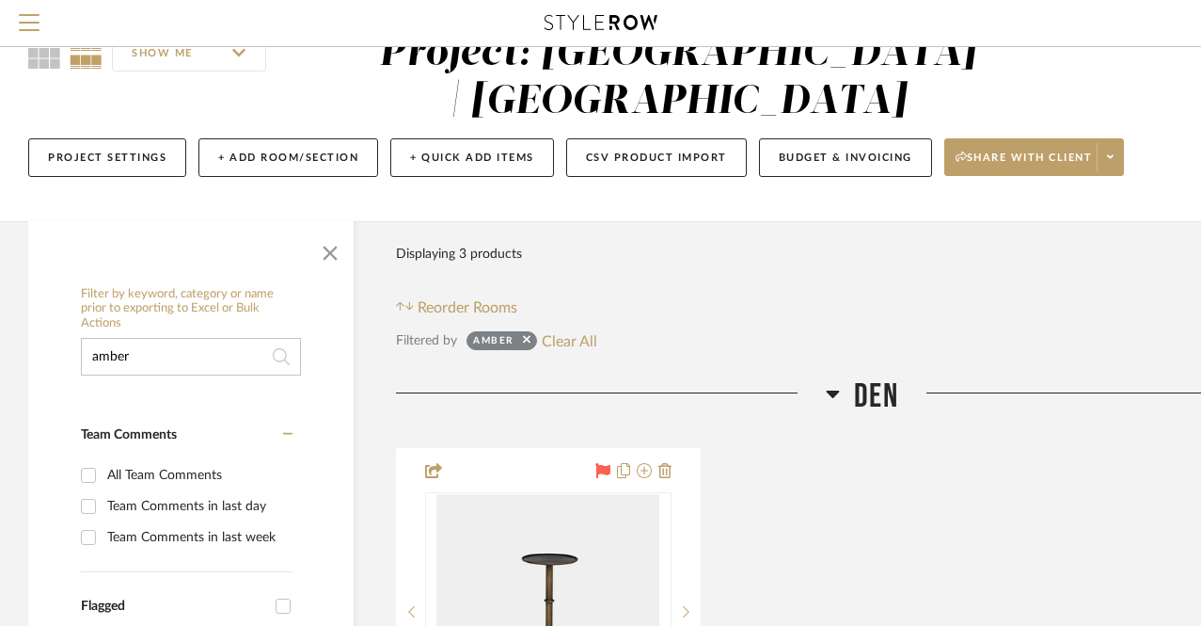
drag, startPoint x: 203, startPoint y: 358, endPoint x: 14, endPoint y: 358, distance: 189.1
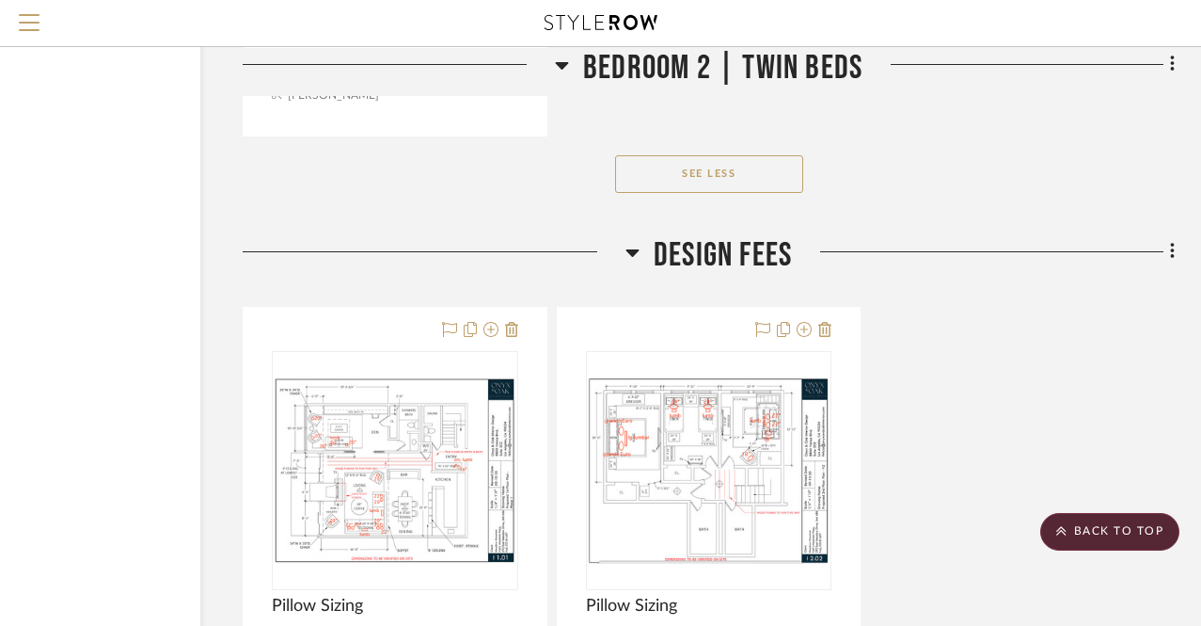
scroll to position [63612, 153]
